Goal: Navigation & Orientation: Find specific page/section

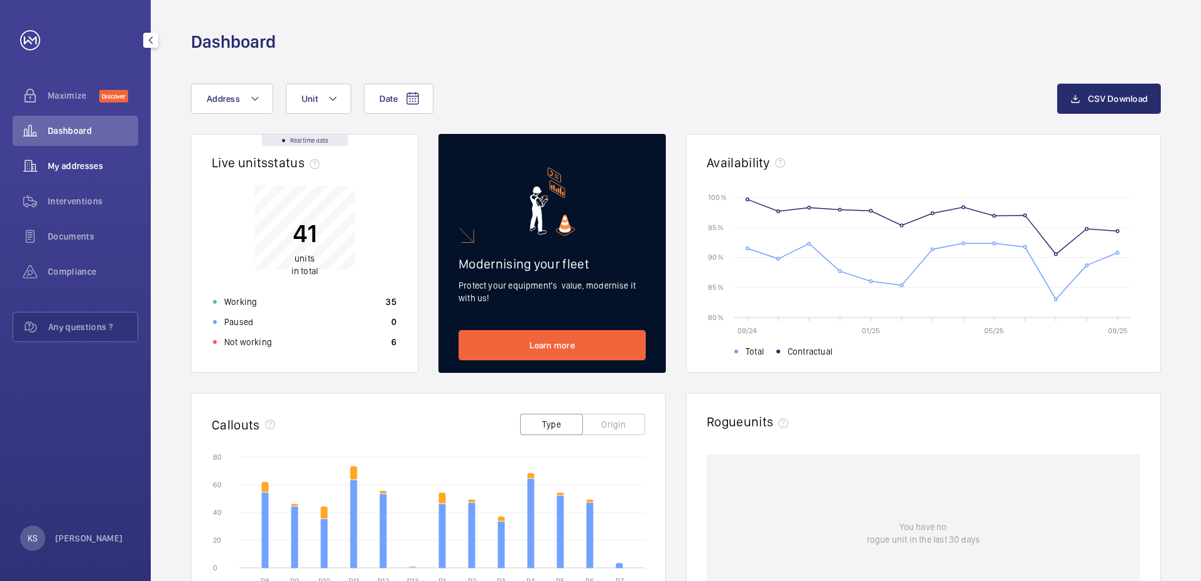
click at [68, 173] on div "My addresses" at bounding box center [76, 166] width 126 height 30
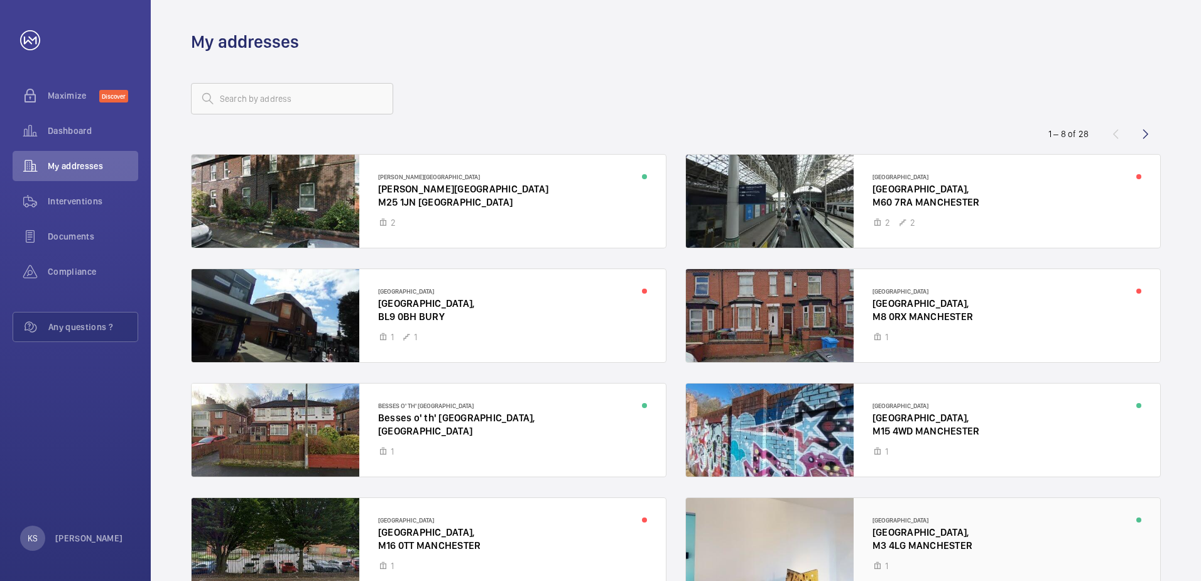
click at [777, 527] on div at bounding box center [923, 544] width 474 height 93
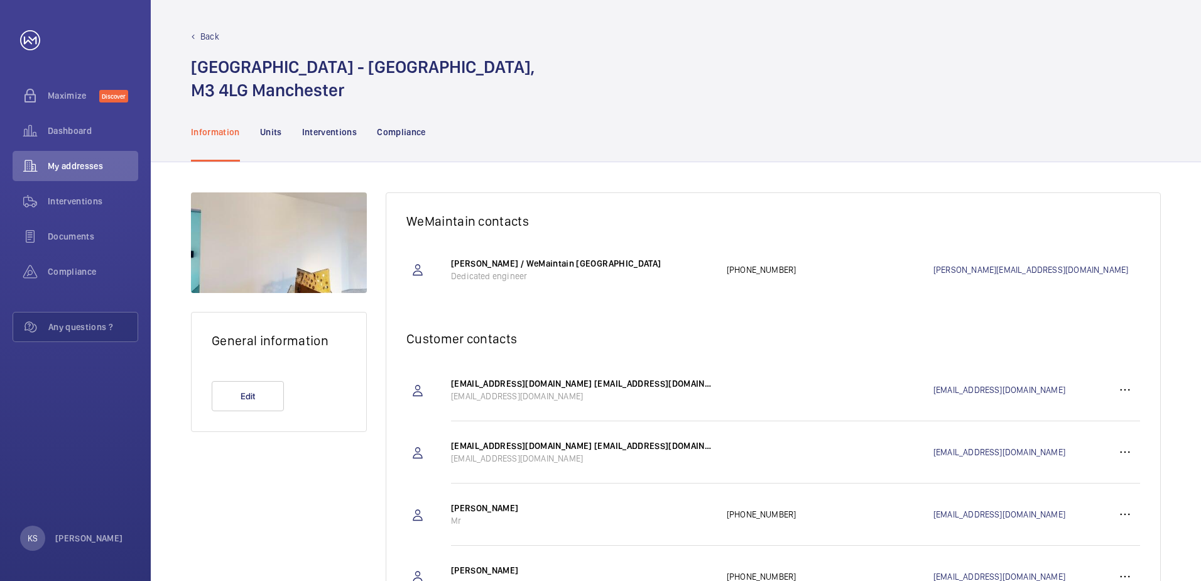
click at [283, 132] on nav "Information Units Interventions Compliance" at bounding box center [308, 132] width 235 height 60
click at [274, 131] on p "Units" at bounding box center [271, 132] width 22 height 13
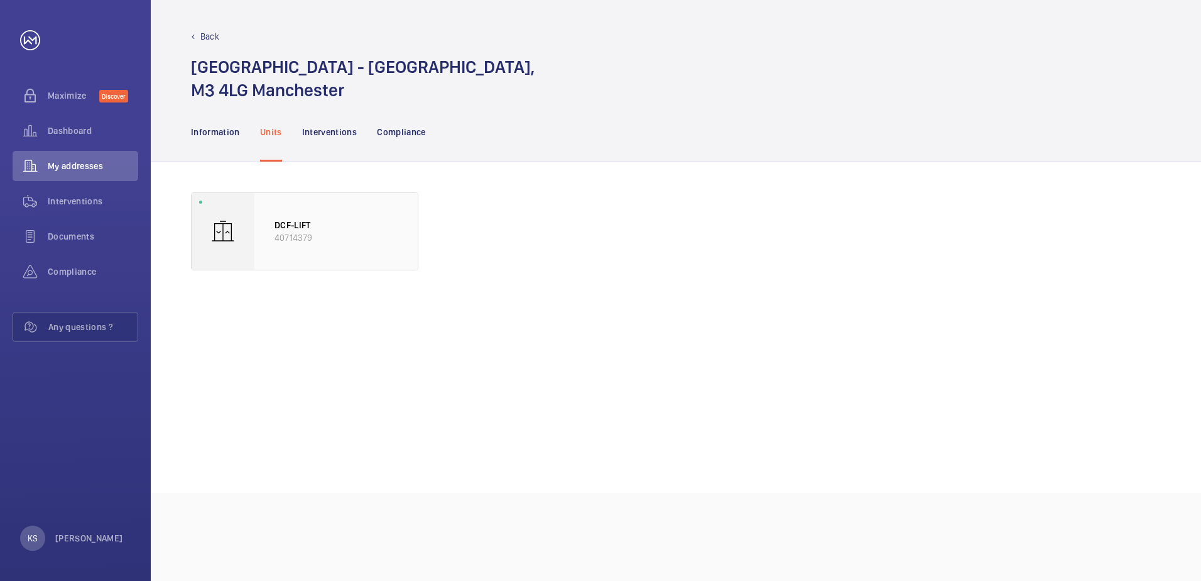
click at [389, 249] on div "DCF-LIFT 40714379" at bounding box center [335, 231] width 163 height 77
